Goal: Find specific page/section: Find specific page/section

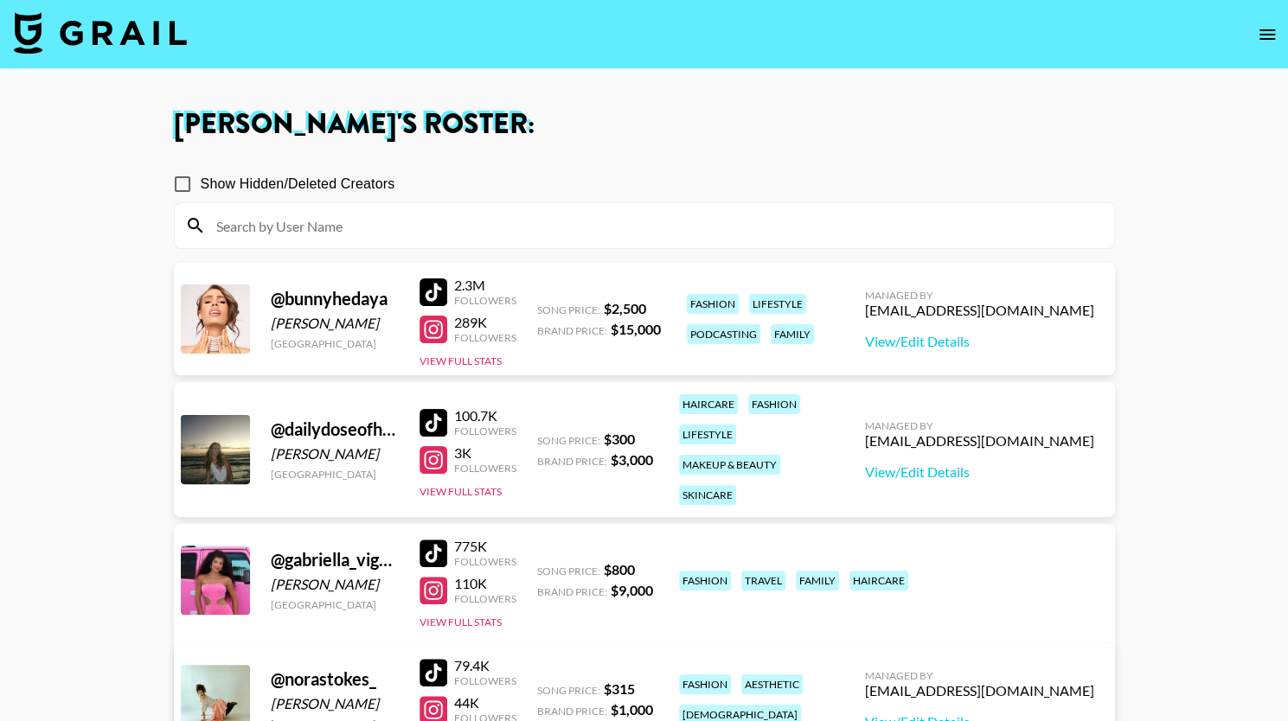
click at [272, 231] on input at bounding box center [655, 226] width 898 height 28
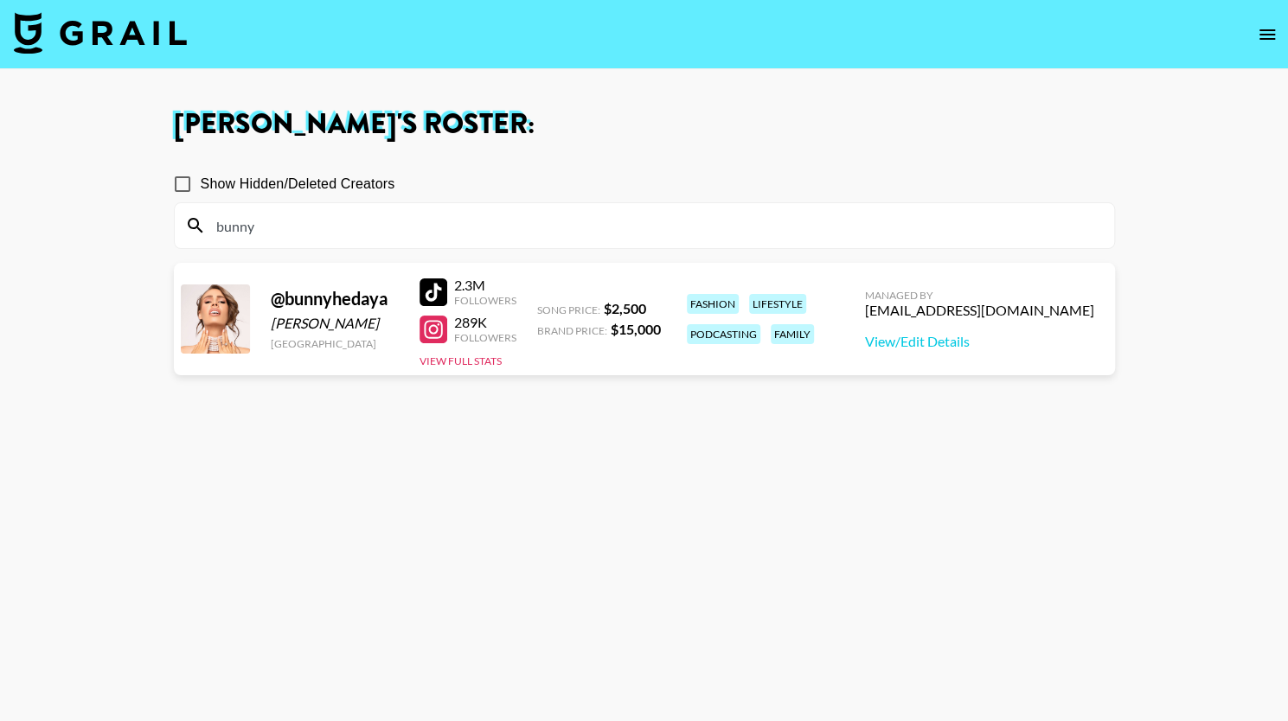
type input "bunny"
click at [1266, 34] on icon "open drawer" at bounding box center [1267, 34] width 16 height 10
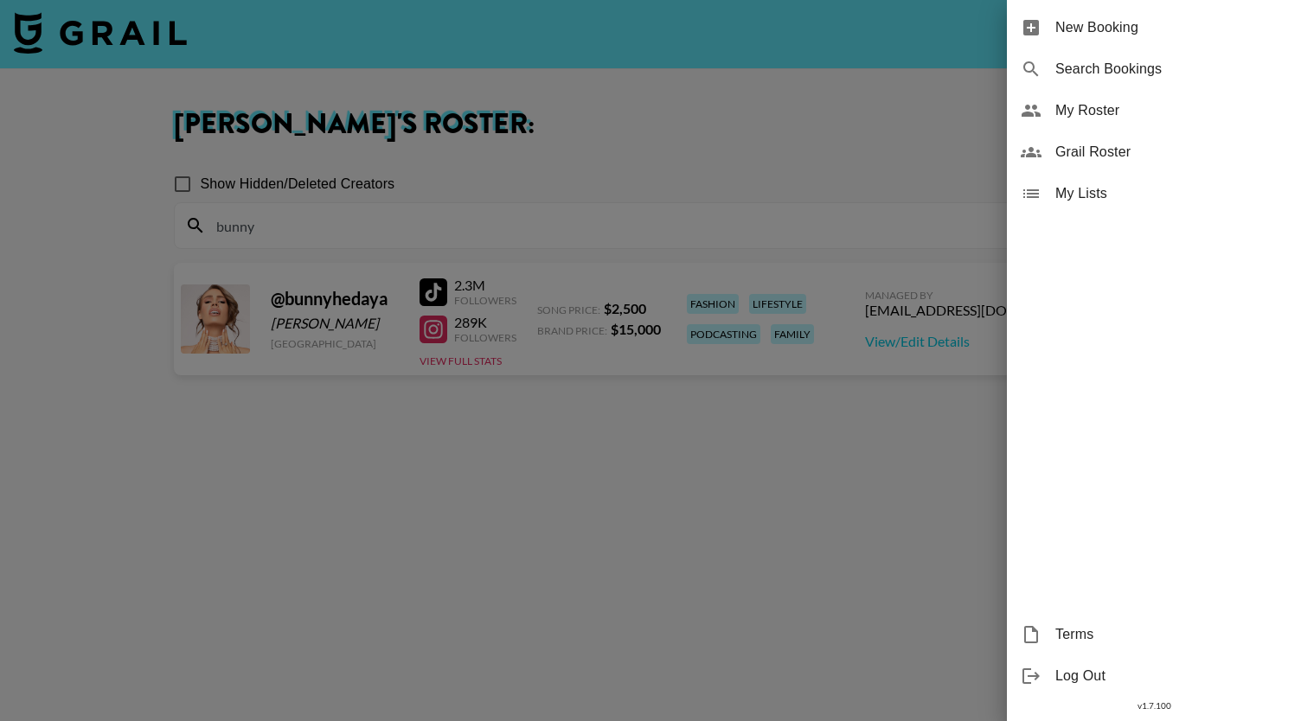
click at [1076, 115] on span "My Roster" at bounding box center [1171, 110] width 232 height 21
click at [804, 143] on div at bounding box center [650, 360] width 1301 height 721
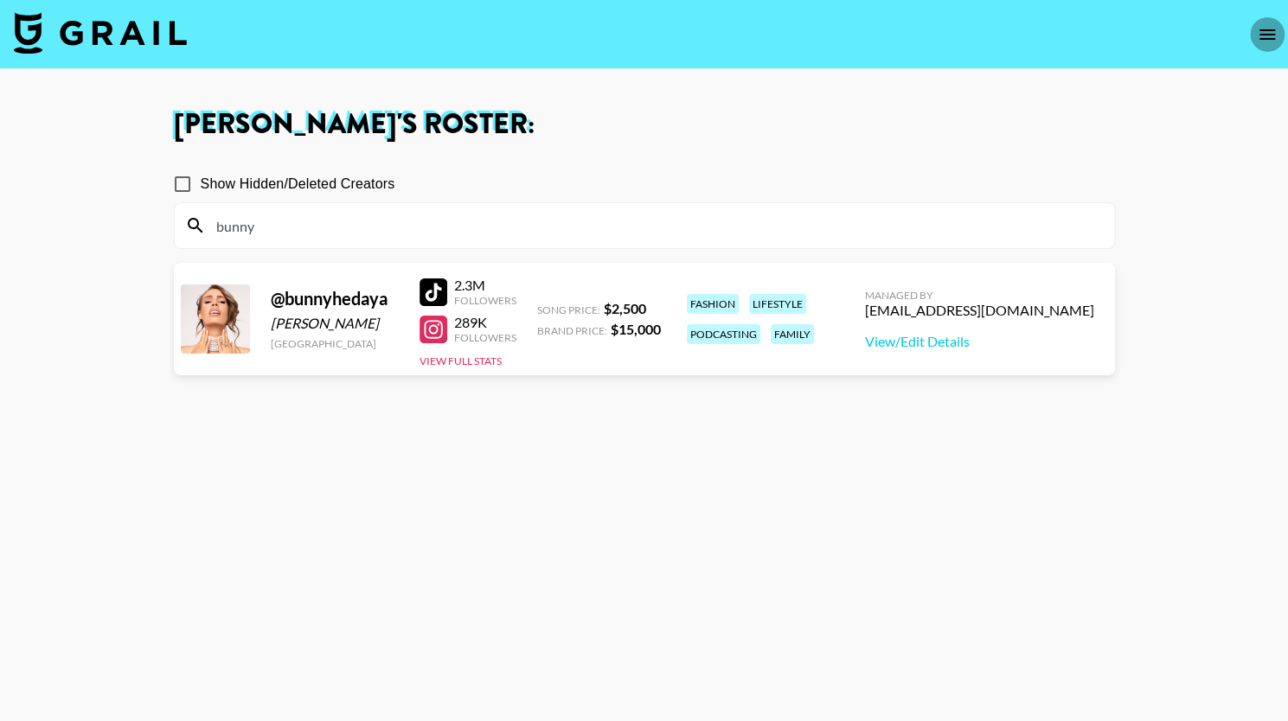
click at [1264, 35] on icon "open drawer" at bounding box center [1267, 34] width 16 height 10
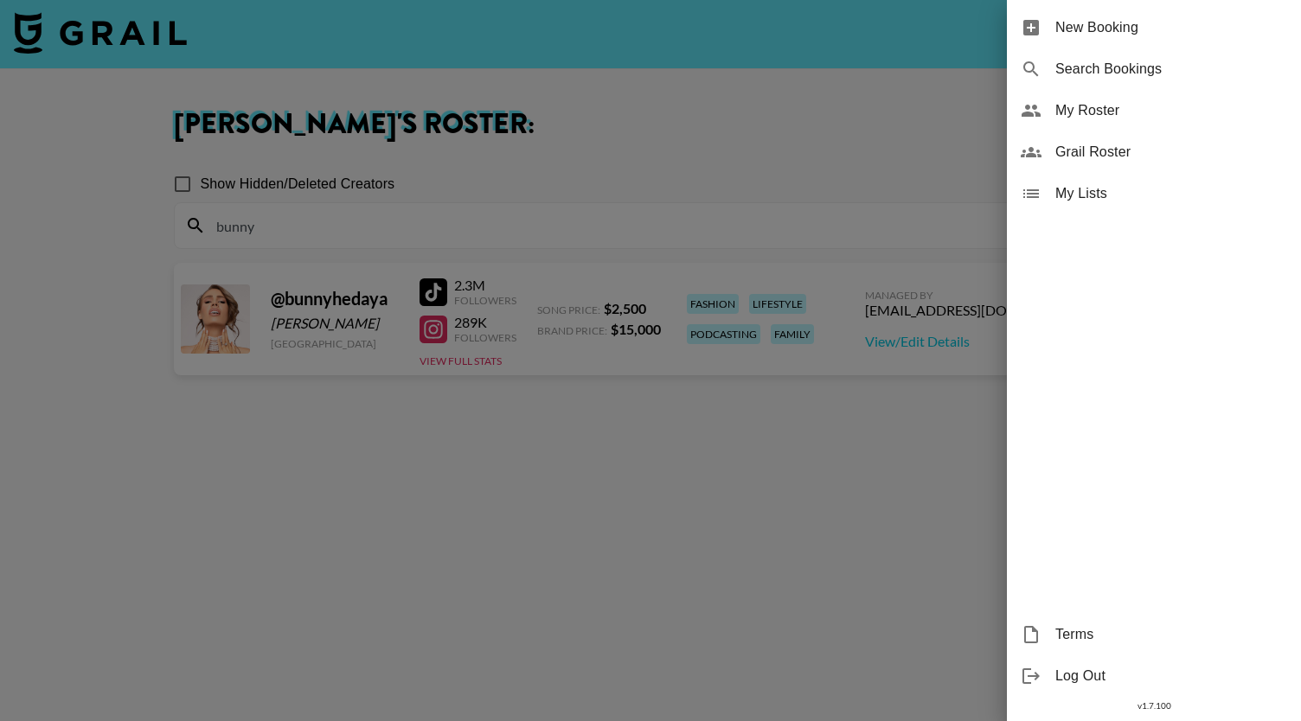
click at [1064, 111] on span "My Roster" at bounding box center [1171, 110] width 232 height 21
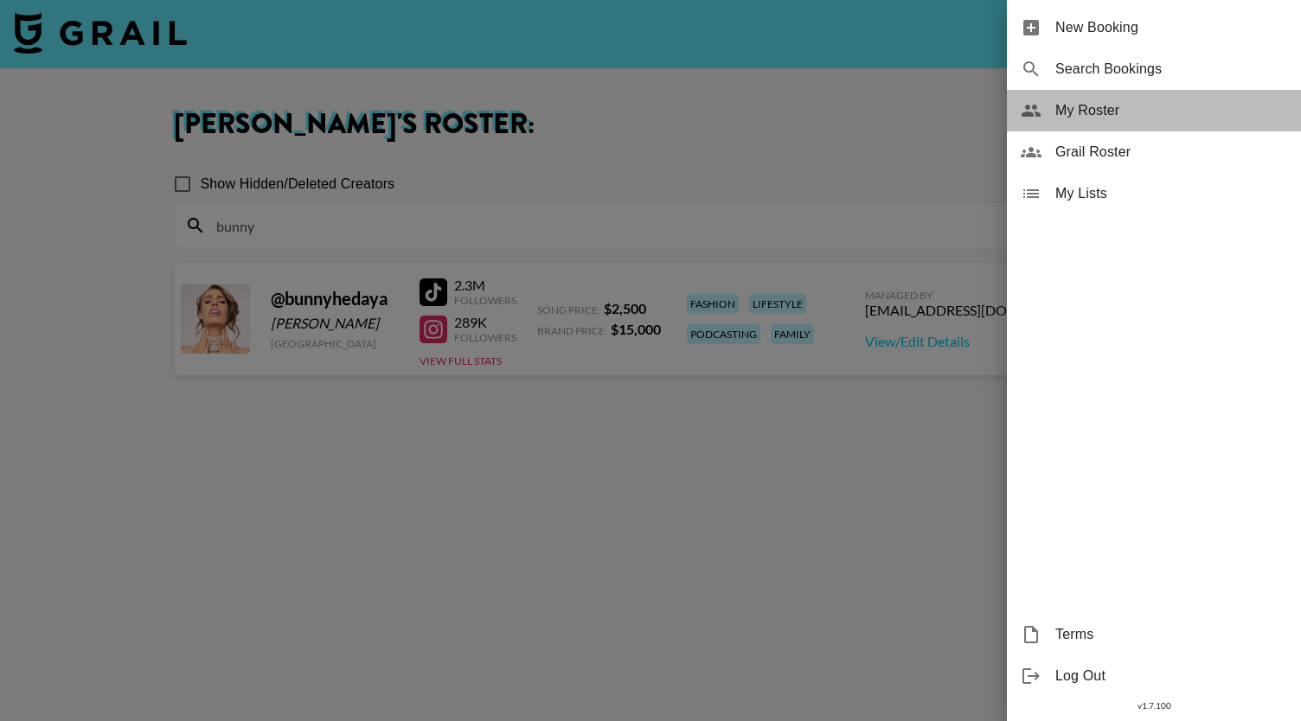
click at [1064, 111] on span "My Roster" at bounding box center [1171, 110] width 232 height 21
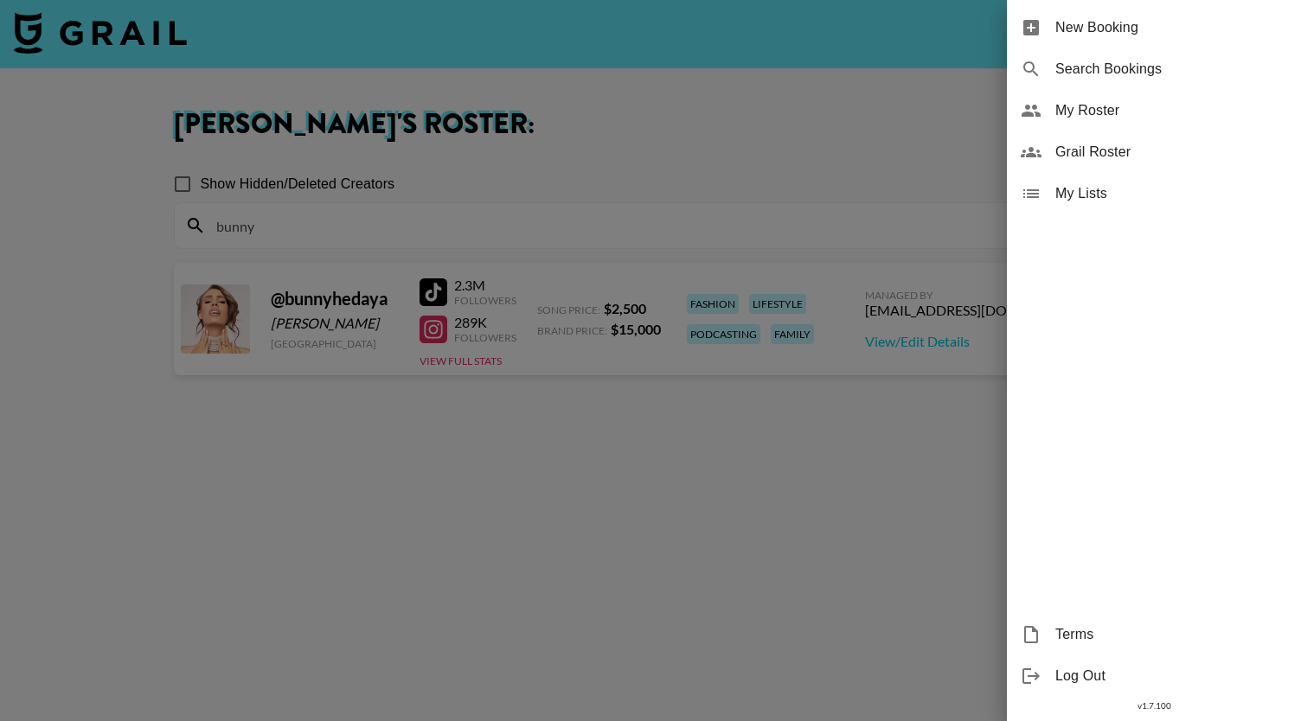
click at [446, 233] on div at bounding box center [650, 360] width 1301 height 721
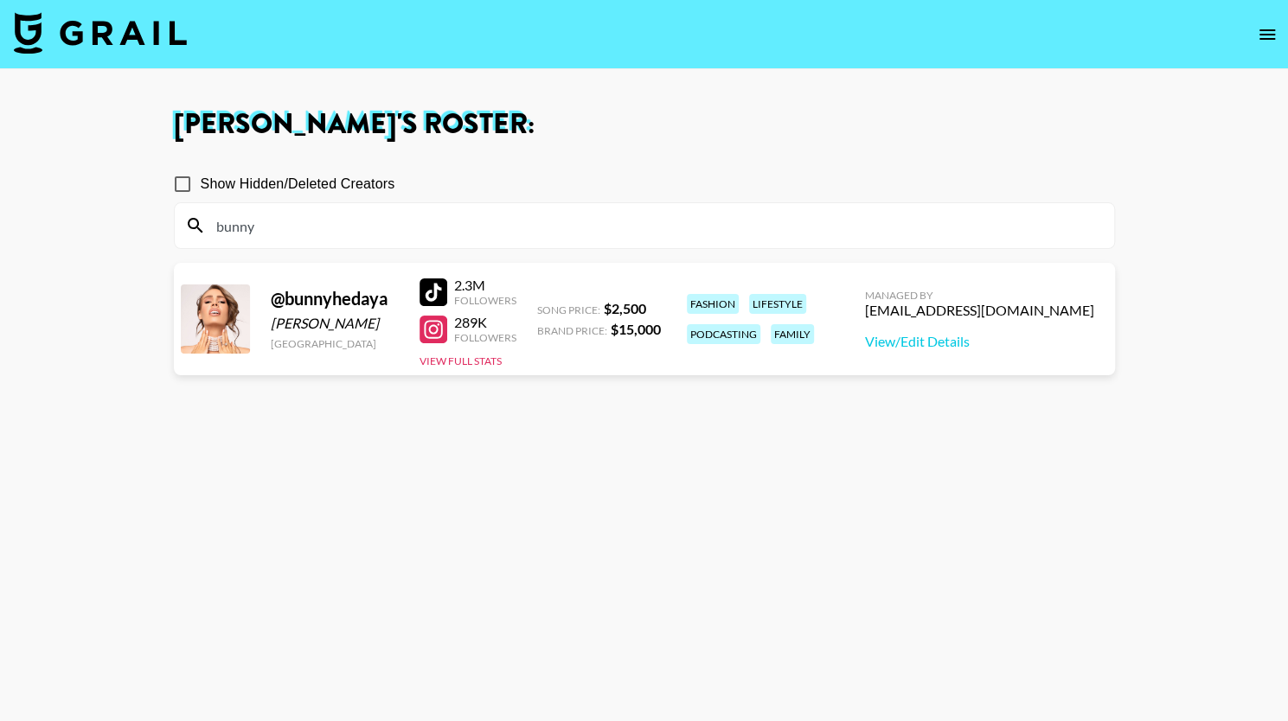
click at [446, 233] on input "bunny" at bounding box center [655, 226] width 898 height 28
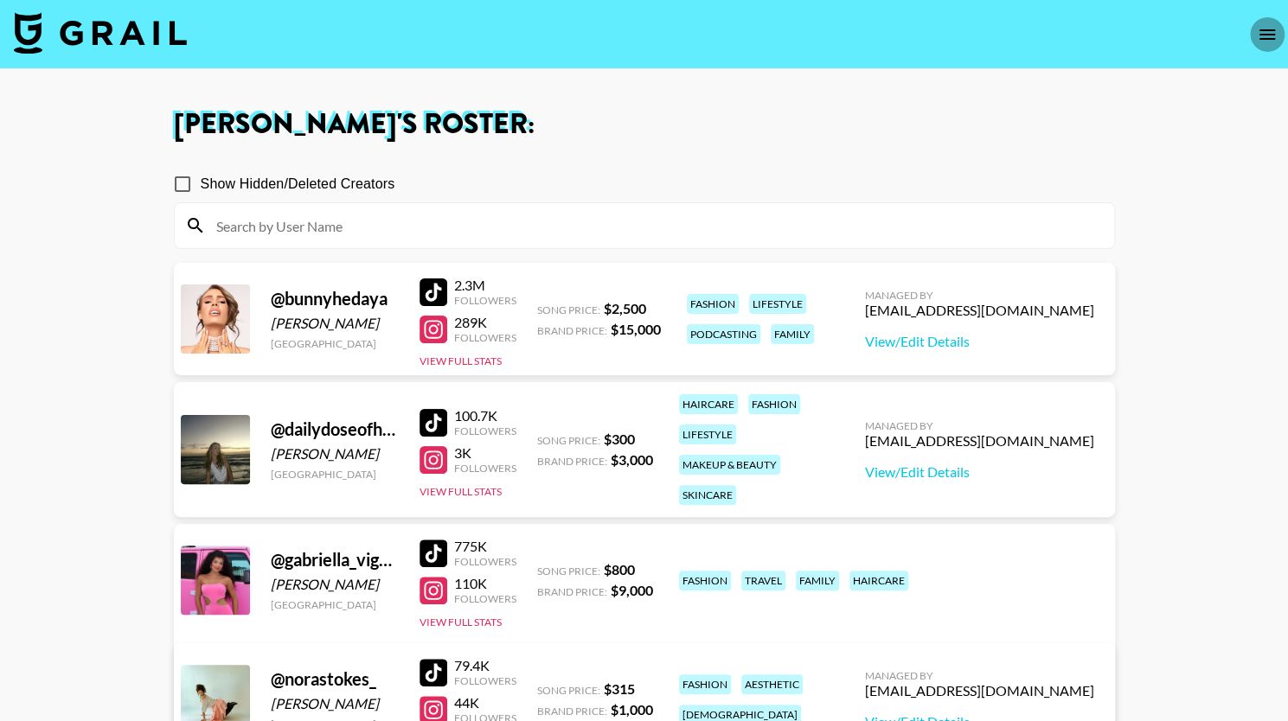
click at [1261, 34] on icon "open drawer" at bounding box center [1267, 34] width 16 height 10
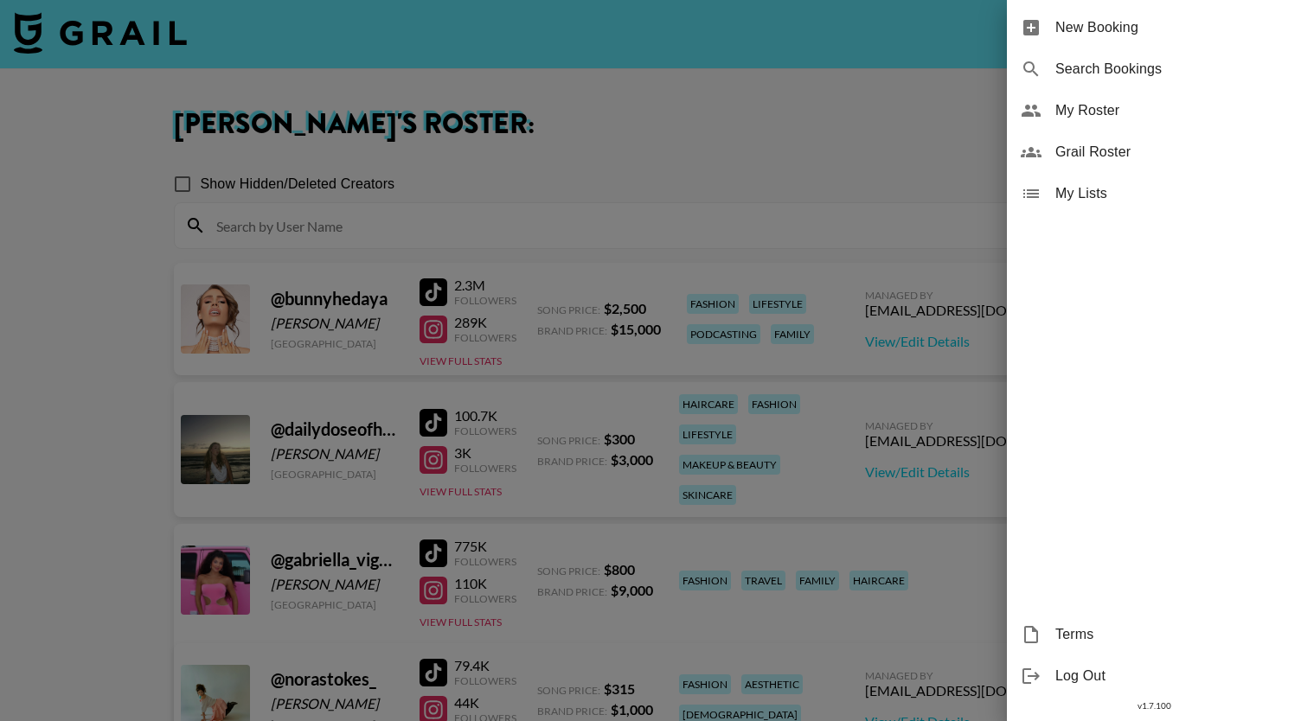
click at [1089, 145] on span "Grail Roster" at bounding box center [1171, 152] width 232 height 21
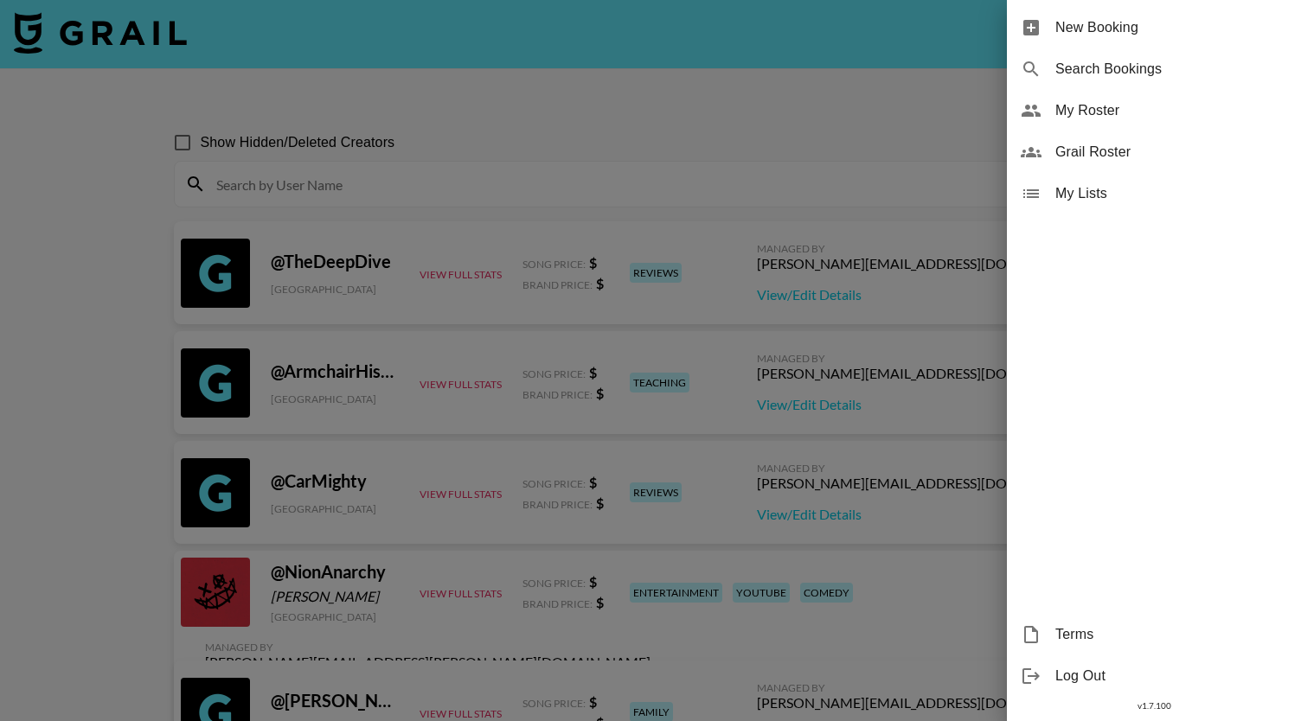
click at [352, 163] on div at bounding box center [650, 360] width 1301 height 721
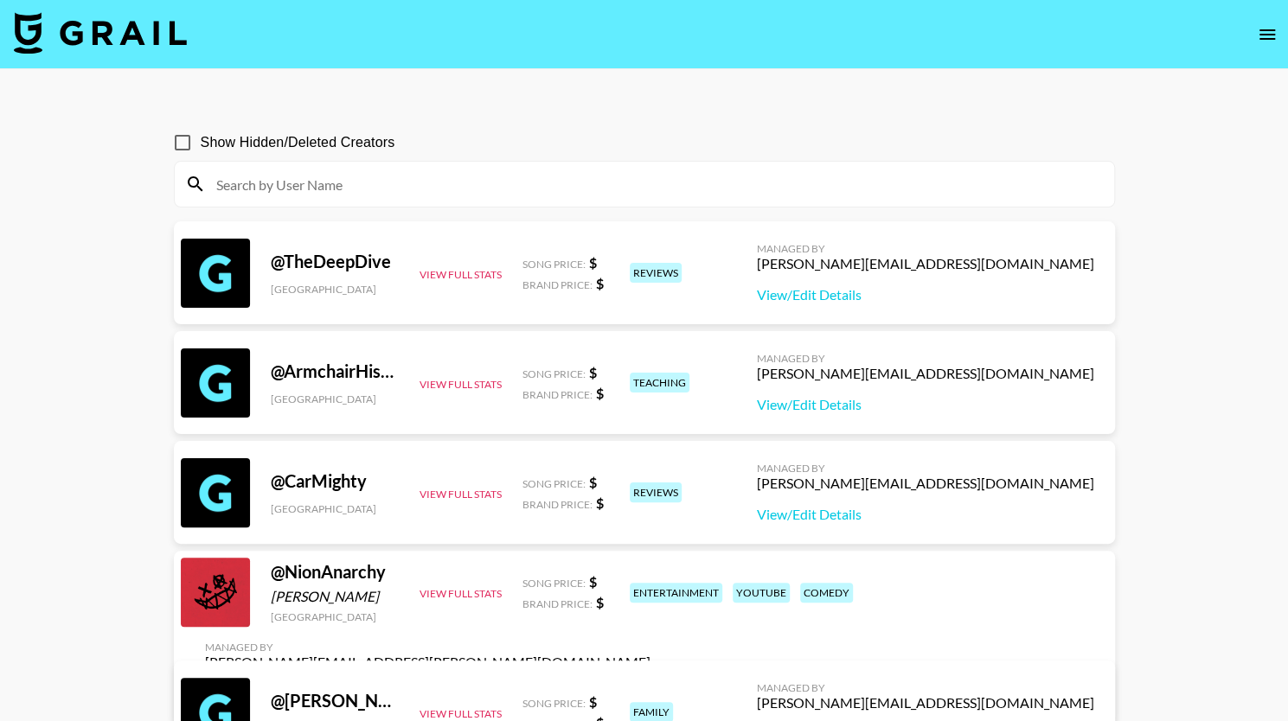
click at [345, 182] on input at bounding box center [655, 184] width 898 height 28
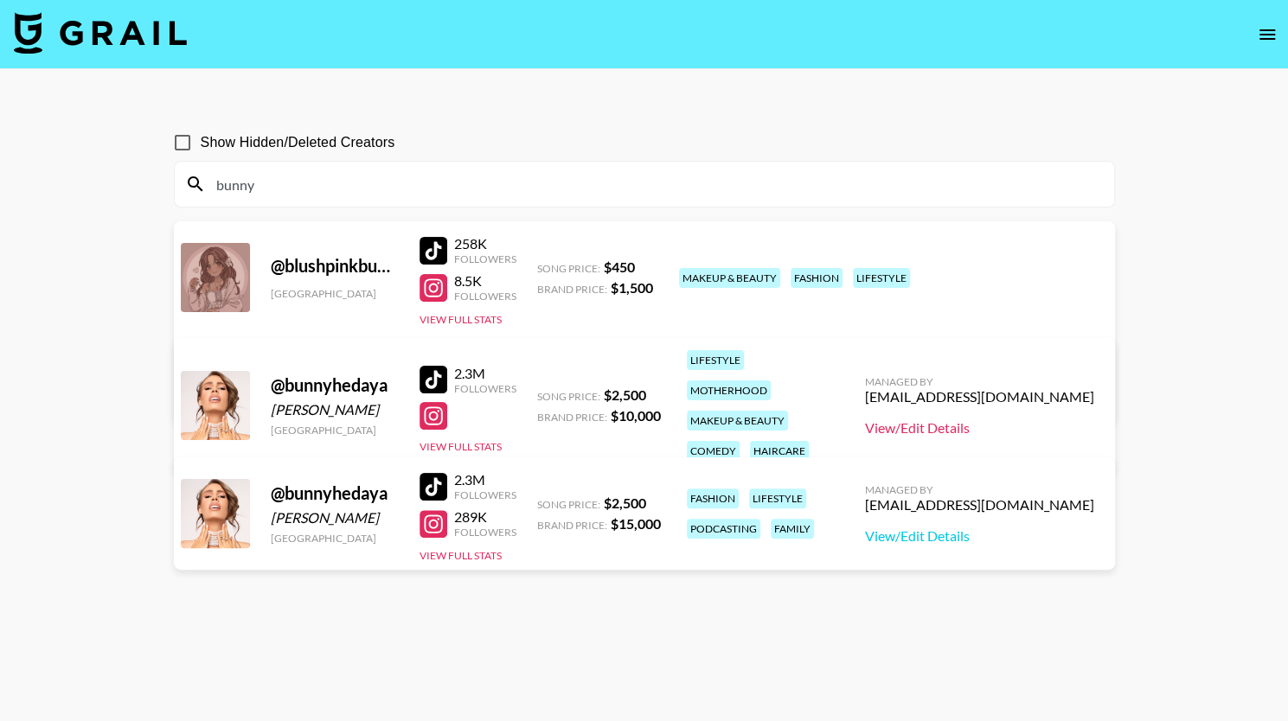
type input "bunny"
click at [994, 419] on link "View/Edit Details" at bounding box center [979, 427] width 229 height 17
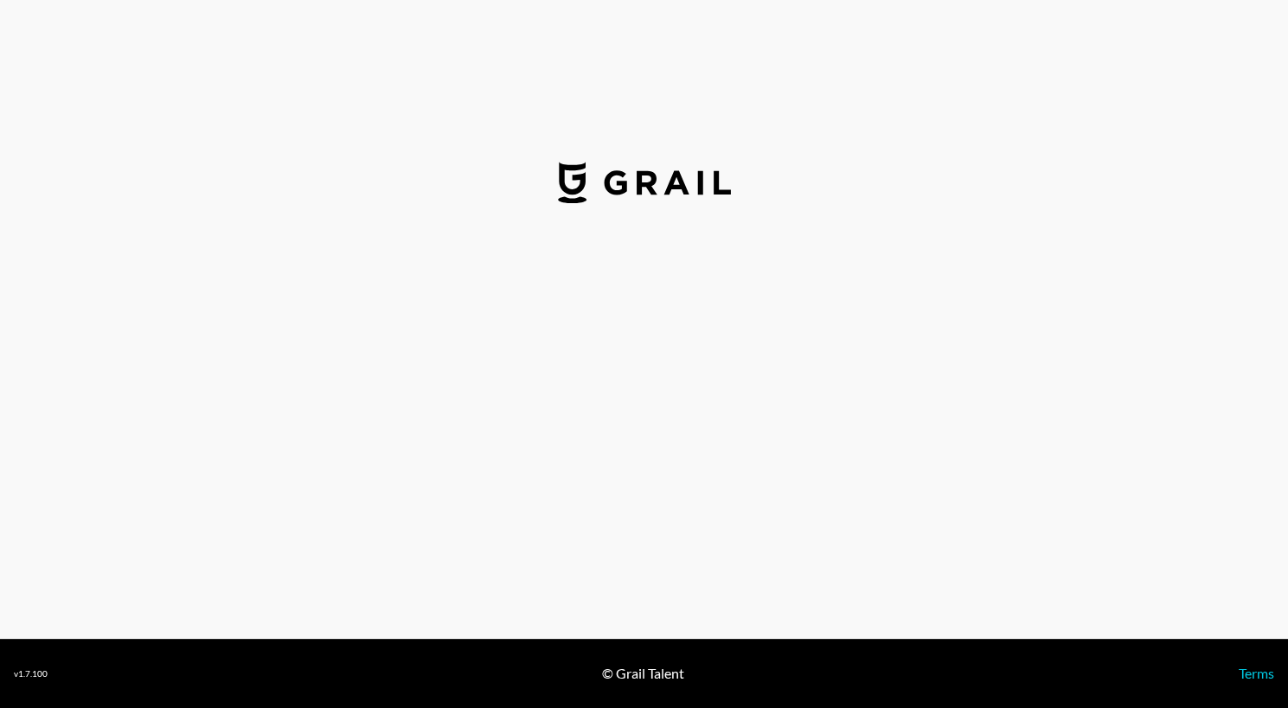
select select "USD"
